Goal: Submit feedback/report problem: Submit feedback/report problem

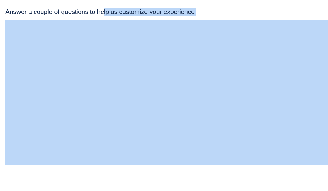
drag, startPoint x: 101, startPoint y: 10, endPoint x: 108, endPoint y: 28, distance: 19.7
click at [108, 28] on section "Answer a couple of questions to help us customize your experience" at bounding box center [164, 88] width 328 height 160
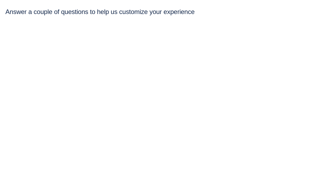
click at [101, 10] on div "Answer a couple of questions to help us customize your experience" at bounding box center [163, 12] width 317 height 8
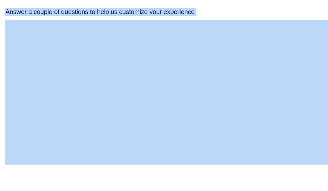
click at [101, 10] on div "Answer a couple of questions to help us customize your experience" at bounding box center [163, 12] width 317 height 8
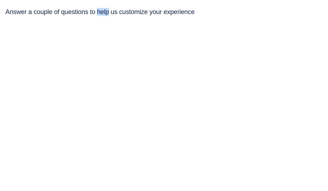
click at [101, 10] on div "Answer a couple of questions to help us customize your experience" at bounding box center [163, 12] width 317 height 8
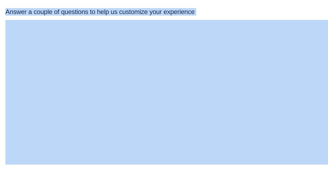
click at [101, 10] on div "Answer a couple of questions to help us customize your experience" at bounding box center [163, 12] width 317 height 8
